Goal: Transaction & Acquisition: Purchase product/service

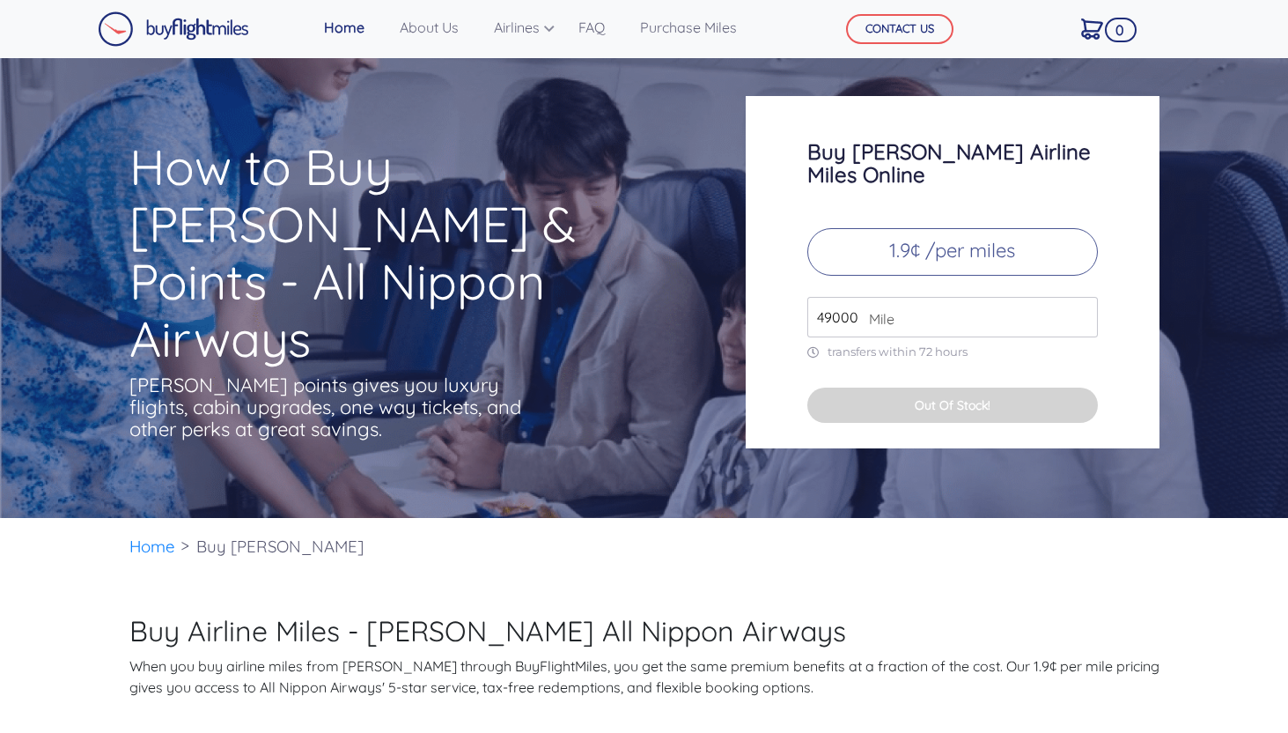
click at [871, 308] on span "Mile" at bounding box center [877, 318] width 34 height 21
click at [829, 297] on input "49000" at bounding box center [952, 317] width 291 height 41
click at [922, 306] on input "49000" at bounding box center [952, 317] width 291 height 41
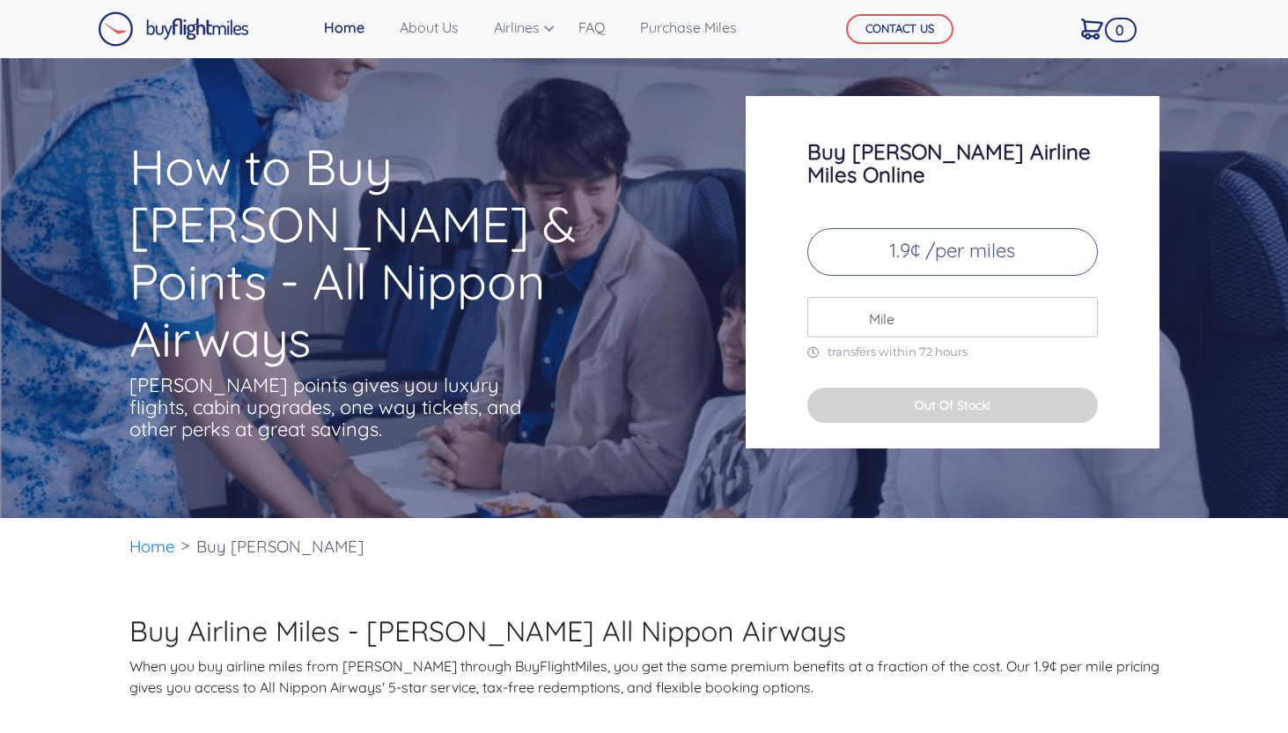
type input "6"
click at [966, 311] on input "70000" at bounding box center [952, 317] width 291 height 41
click at [897, 300] on input "70000" at bounding box center [952, 317] width 291 height 41
type input "70000"
click at [859, 300] on div "70000 Mile" at bounding box center [952, 317] width 291 height 41
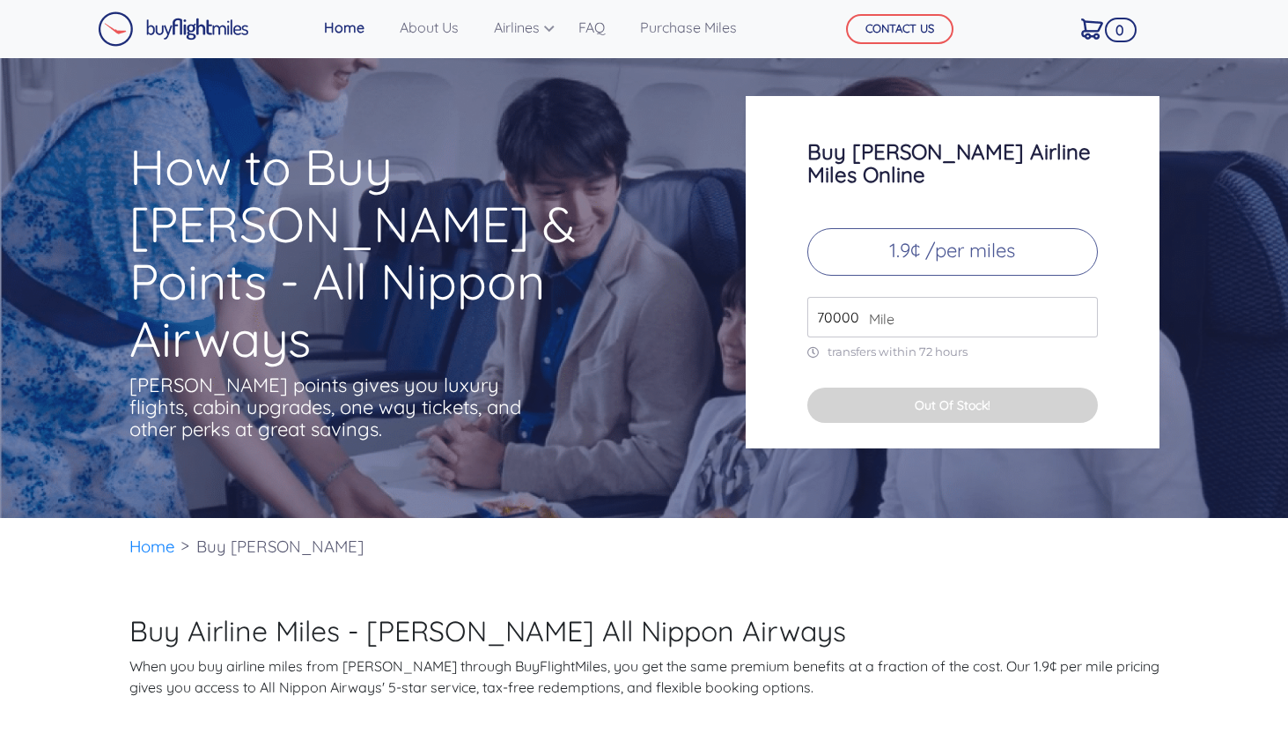
click at [827, 345] on div "Buy ANA Airline Miles Online 1.9¢ /per miles 70000 Mile transfers within 72 hou…" at bounding box center [953, 272] width 414 height 352
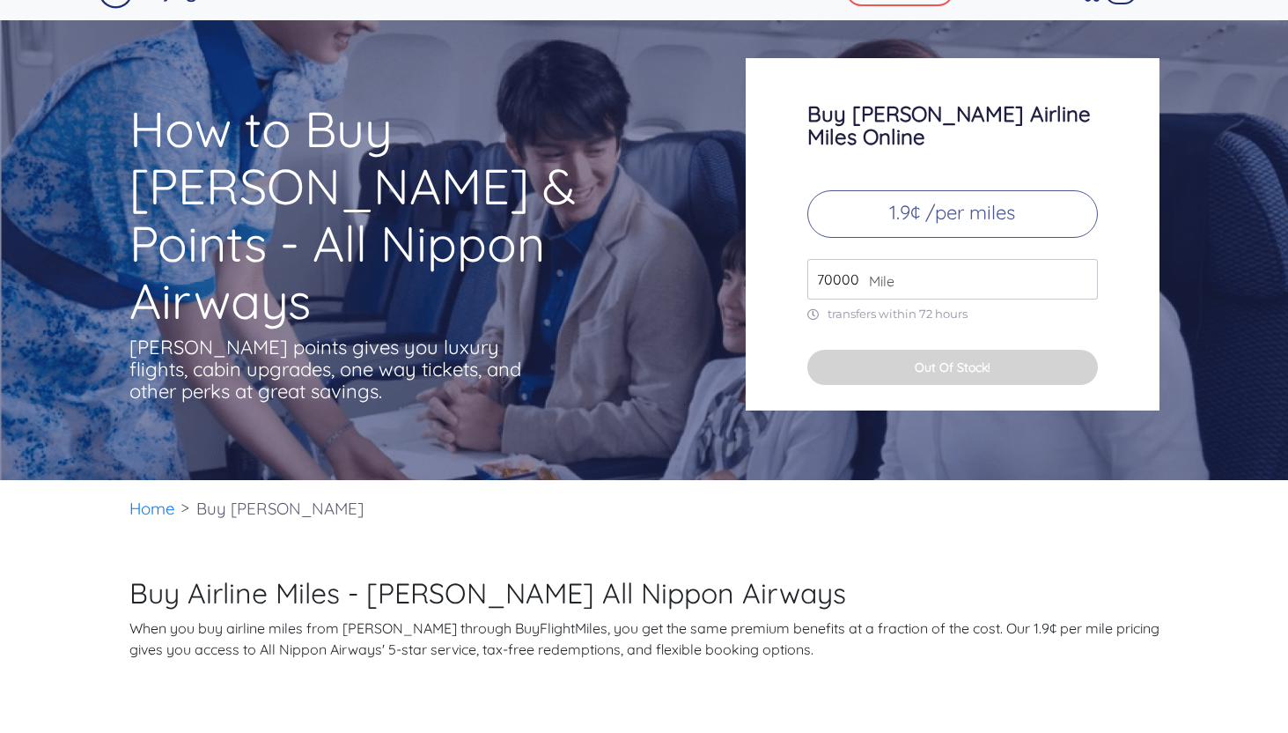
scroll to position [49, 0]
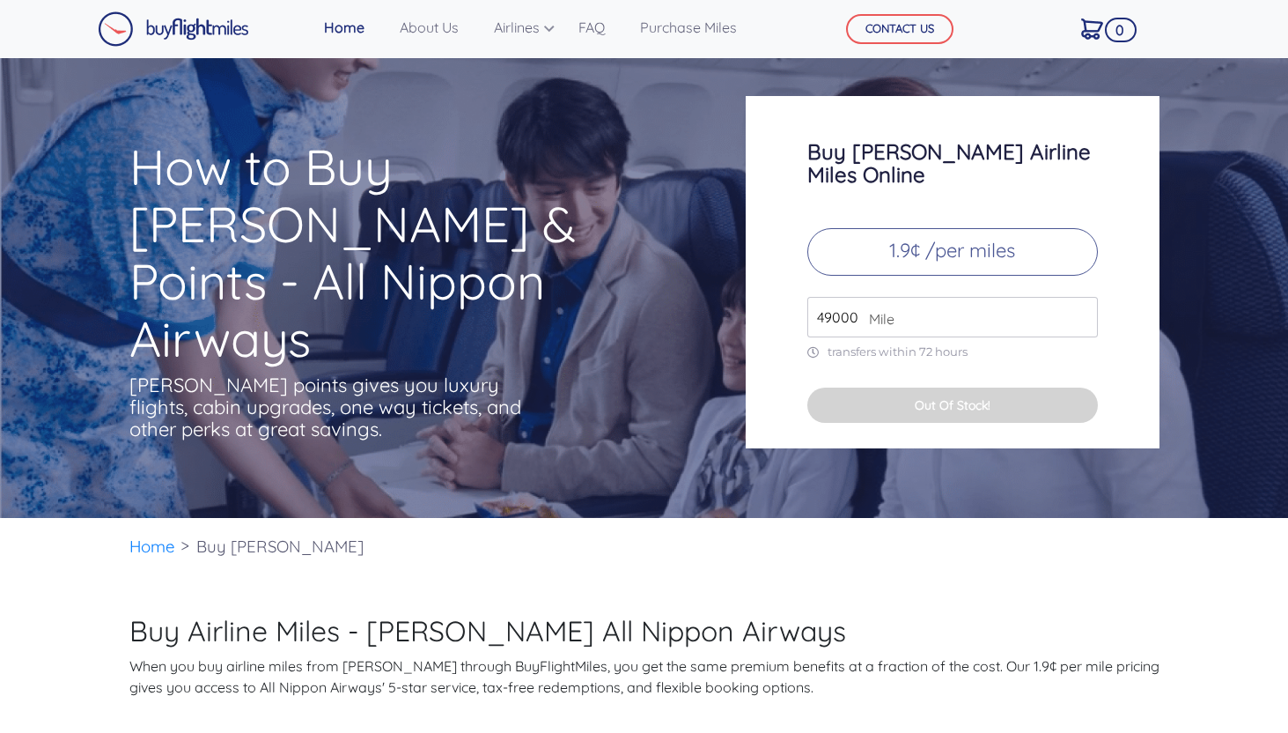
click at [908, 297] on input "49000" at bounding box center [952, 317] width 291 height 41
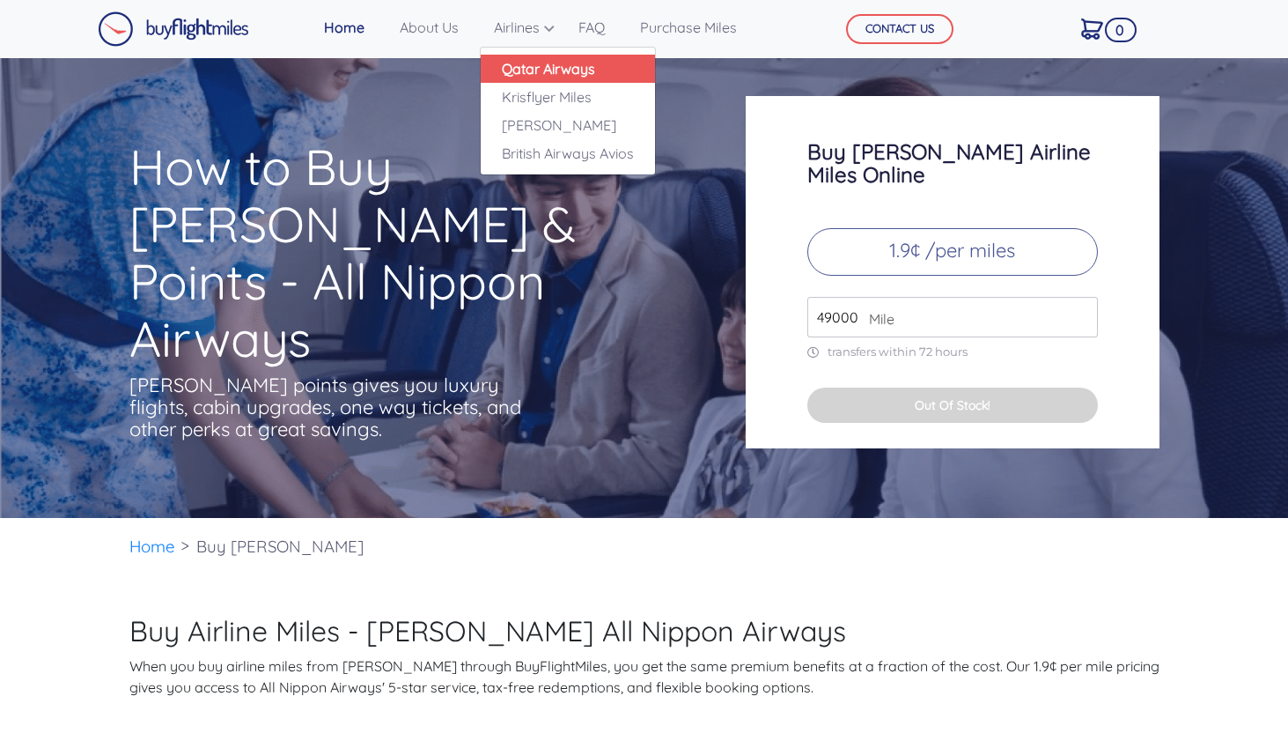
click at [525, 74] on link "Qatar Airways" at bounding box center [568, 69] width 174 height 28
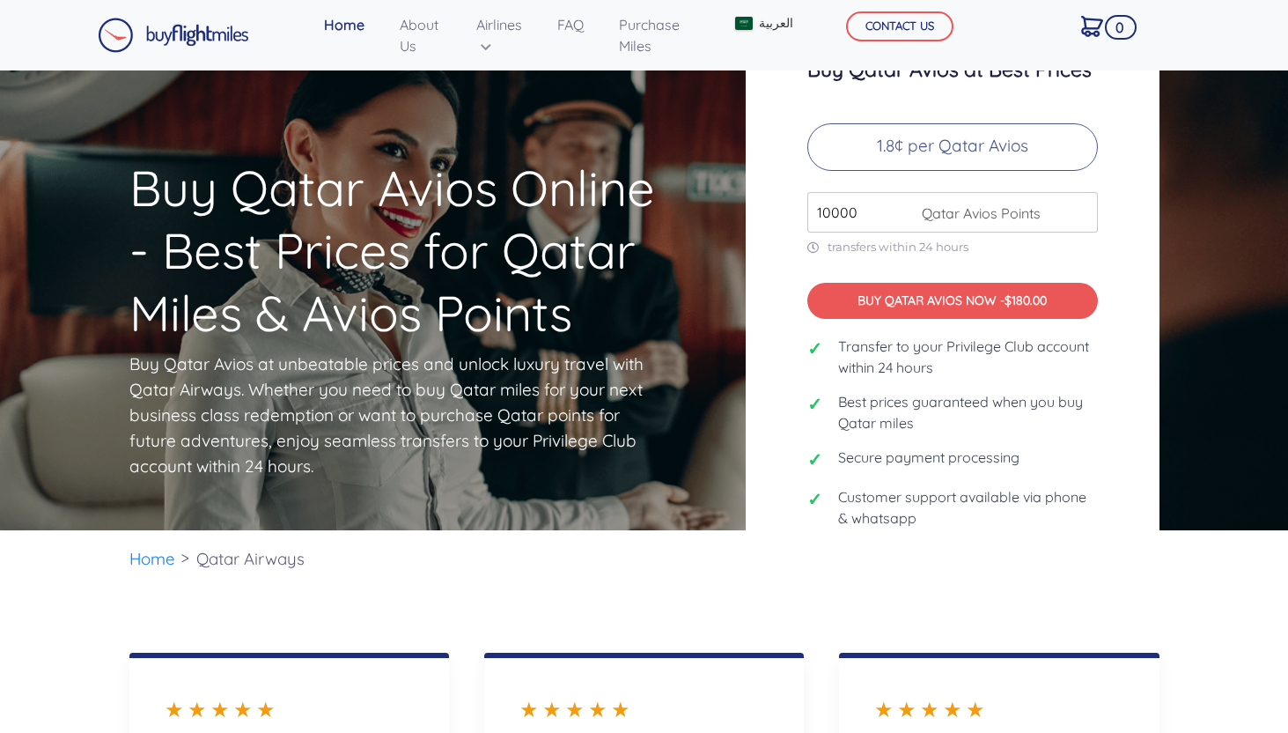
click at [864, 203] on input "10000" at bounding box center [952, 212] width 291 height 41
type input "1"
type input "7"
type input "2"
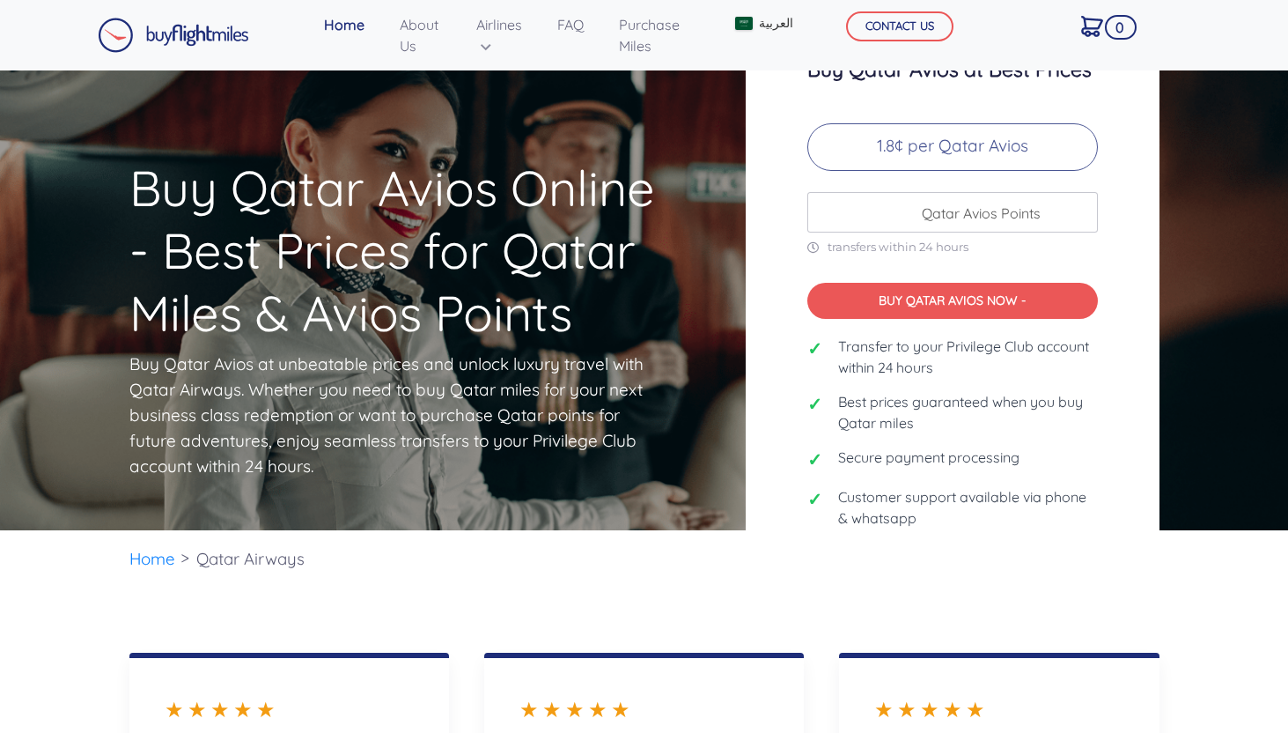
type input "5"
type input "1"
click at [1080, 217] on input "10000" at bounding box center [952, 212] width 291 height 41
click at [1079, 205] on input "11000" at bounding box center [952, 212] width 291 height 41
click at [1079, 205] on input "12000" at bounding box center [952, 212] width 291 height 41
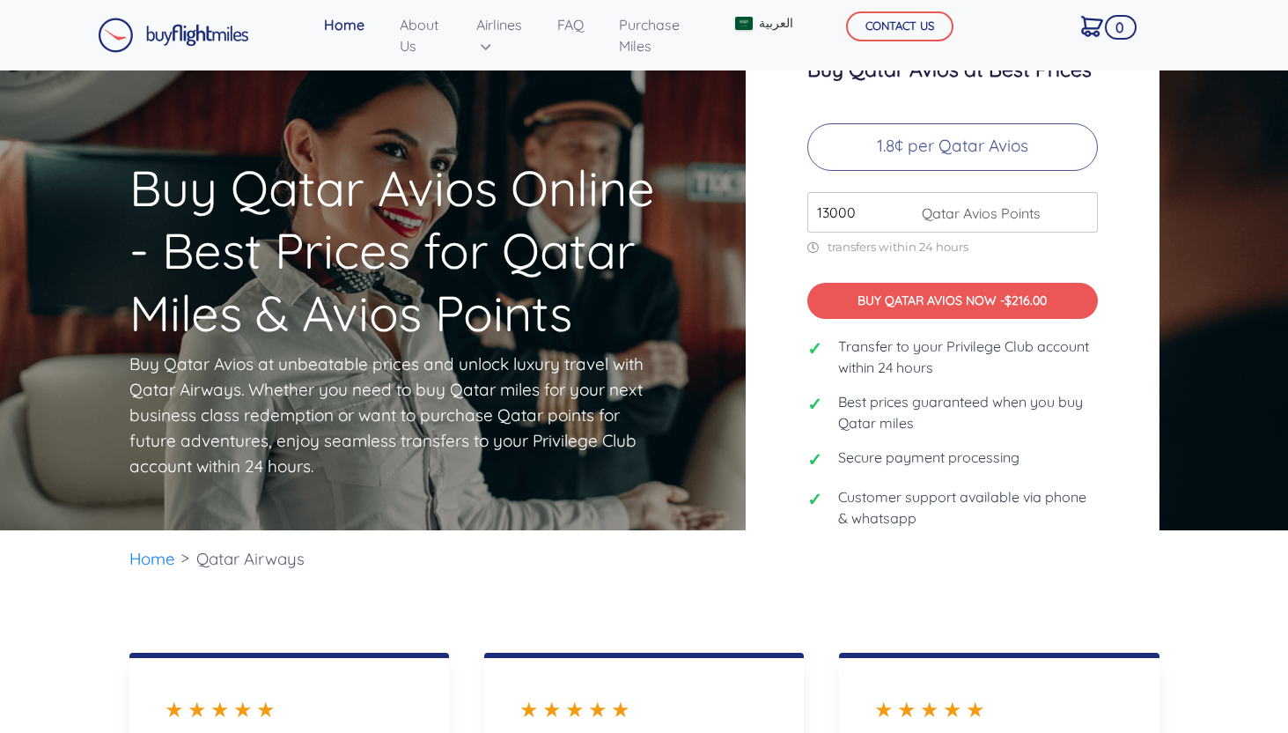
click at [1079, 205] on input "13000" at bounding box center [952, 212] width 291 height 41
click at [1079, 205] on input "14000" at bounding box center [952, 212] width 291 height 41
click at [1079, 205] on input "15000" at bounding box center [952, 212] width 291 height 41
click at [1079, 205] on input "16000" at bounding box center [952, 212] width 291 height 41
click at [1079, 205] on input "17000" at bounding box center [952, 212] width 291 height 41
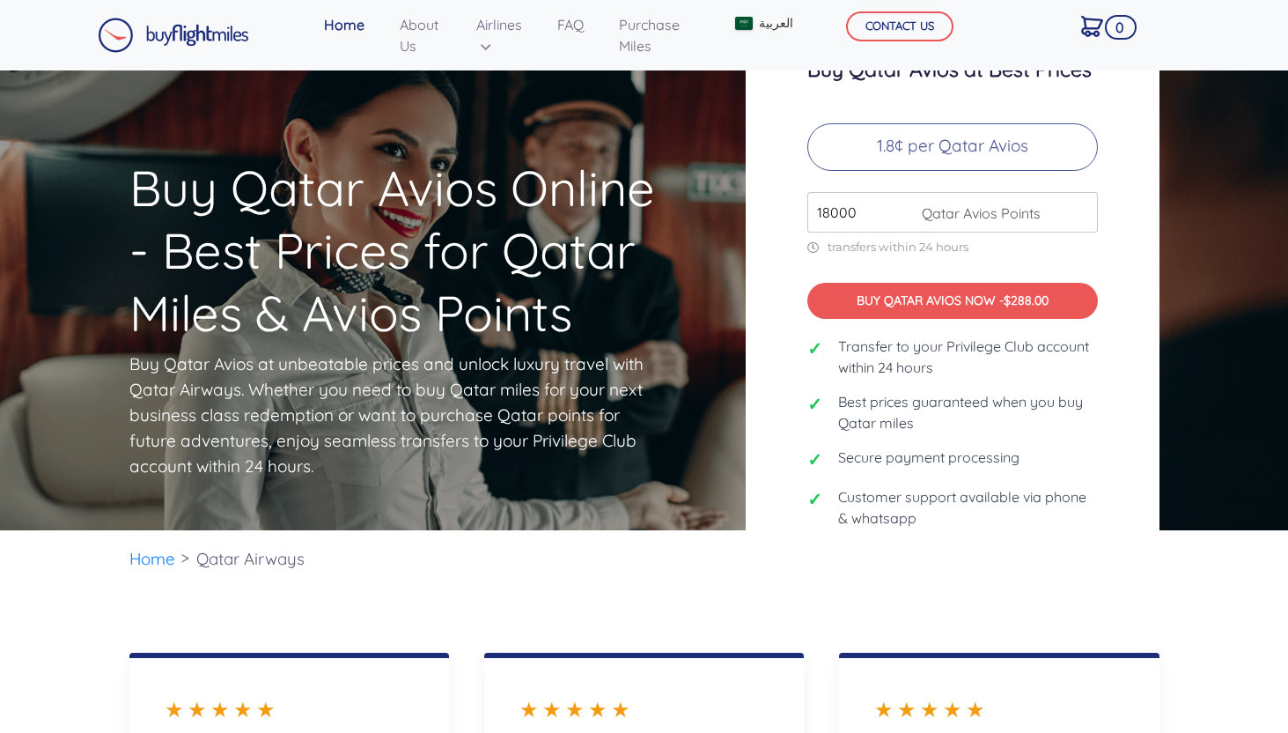
click at [1079, 205] on input "18000" at bounding box center [952, 212] width 291 height 41
type input "19000"
click at [1079, 205] on input "19000" at bounding box center [952, 212] width 291 height 41
